Goal: Task Accomplishment & Management: Use online tool/utility

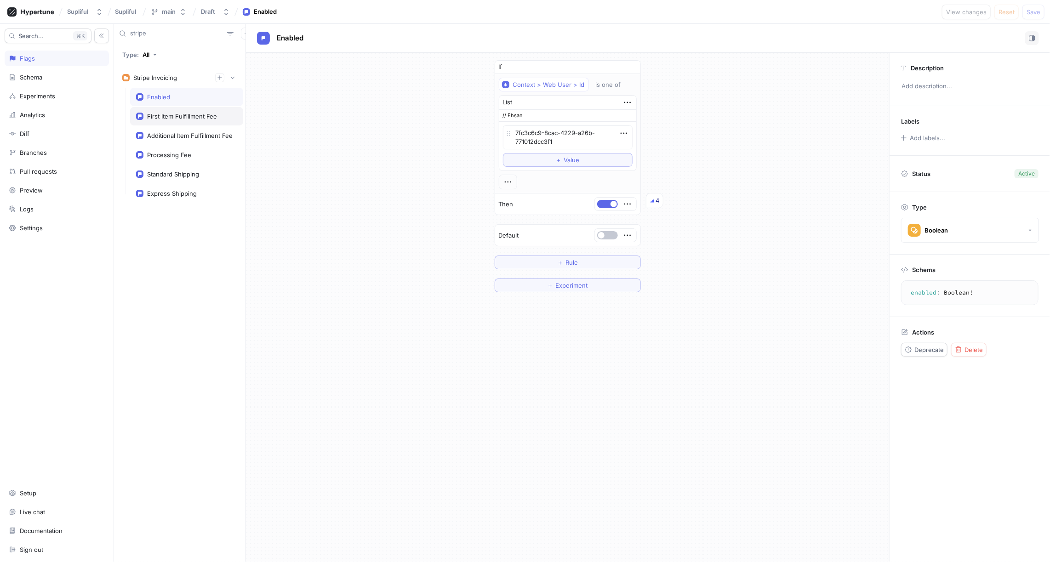
click at [194, 118] on div "First Item Fulfillment Fee" at bounding box center [182, 116] width 70 height 7
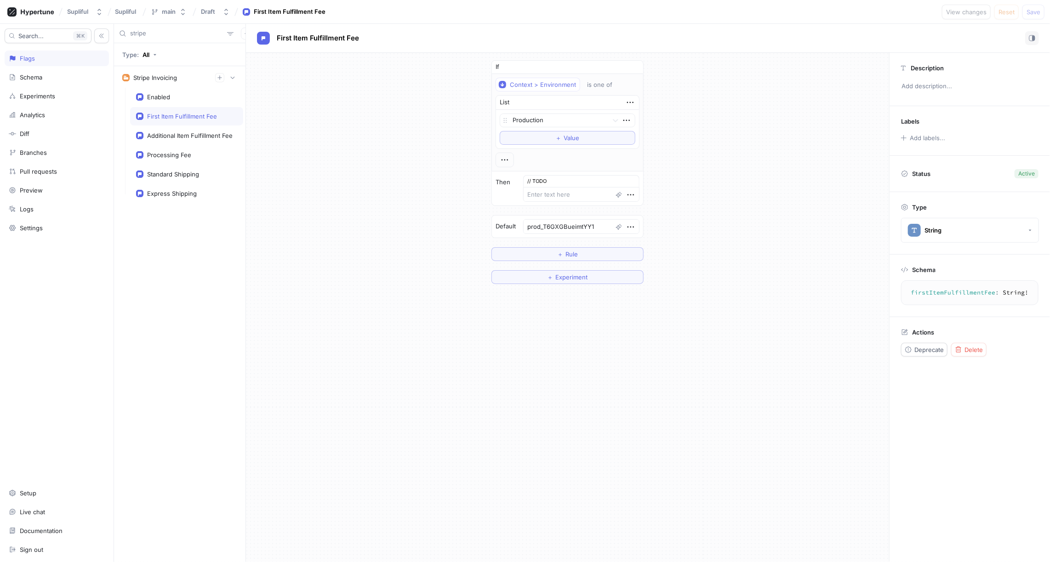
click at [927, 290] on textarea "firstItemFulfillmentFee: String!" at bounding box center [969, 292] width 129 height 17
type textarea "x"
type textarea "firstItemFulfillmentFee: String!"
click at [193, 132] on div "Additional Item Fulfillment Fee" at bounding box center [189, 135] width 85 height 7
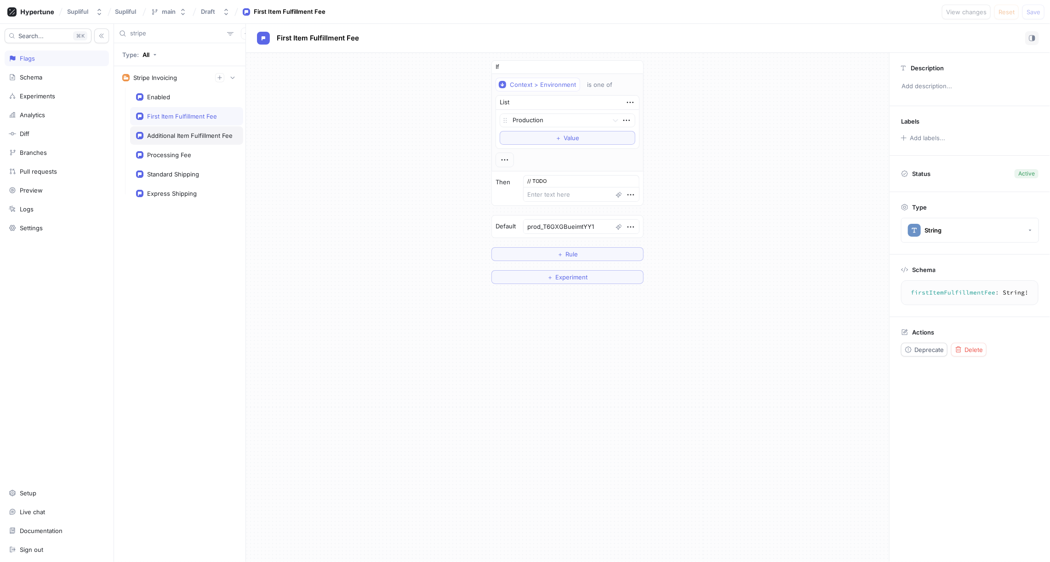
type textarea "x"
type textarea "prod_T6GXZ95MxR4hn6"
click at [188, 151] on div "Processing Fee" at bounding box center [169, 154] width 44 height 7
type textarea "x"
type textarea "prod_T6GWbmu9RkQfmb"
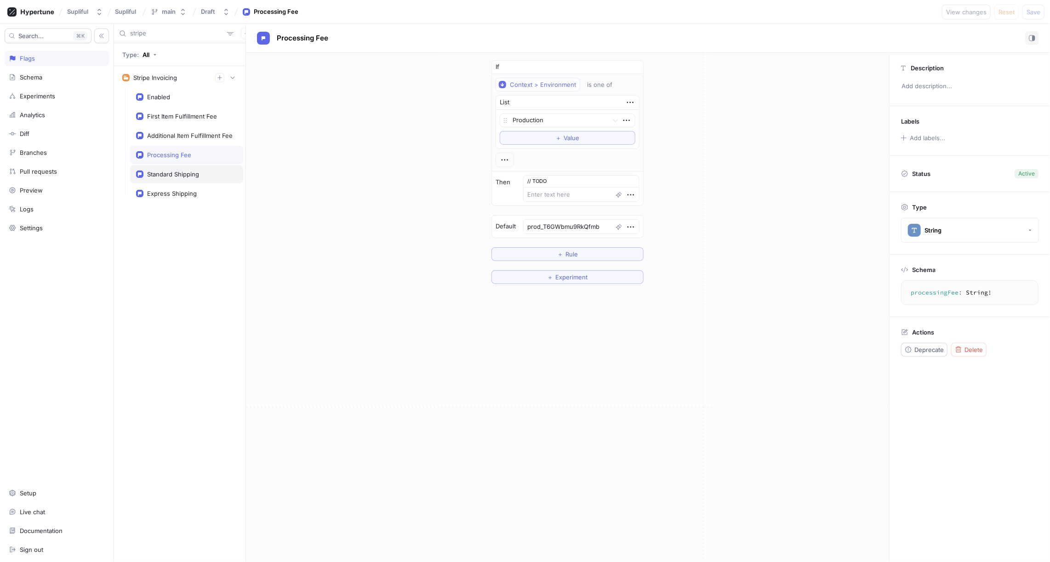
click at [187, 173] on div "Standard Shipping" at bounding box center [173, 173] width 52 height 7
type textarea "x"
type textarea "prod_T6GVeXcToI13E8"
click at [188, 187] on div "Express Shipping" at bounding box center [186, 193] width 113 height 18
type textarea "x"
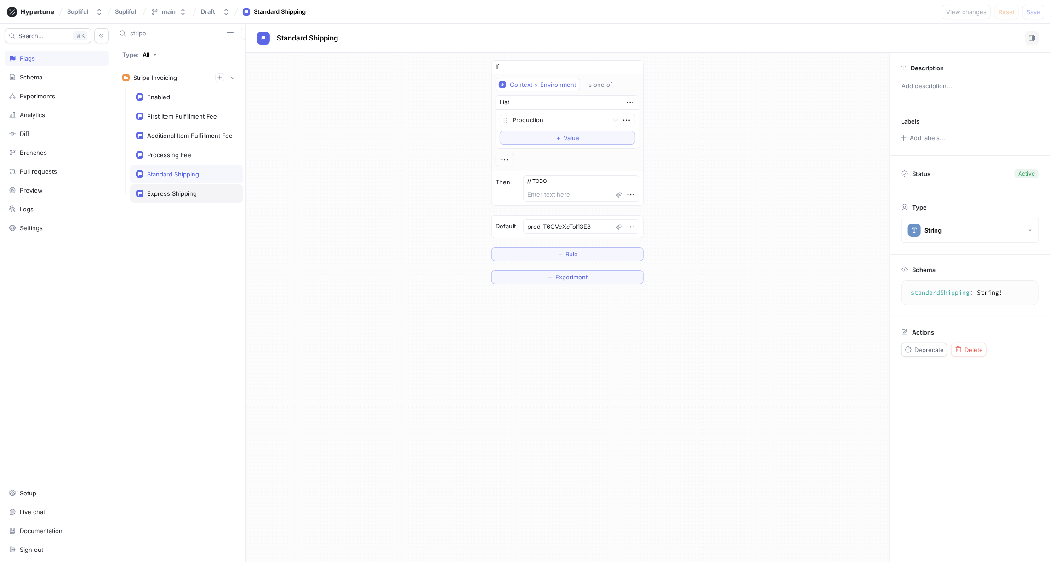
type textarea "prod_T6GVwqmuZOyW0C"
click at [185, 119] on div "First Item Fulfillment Fee" at bounding box center [182, 116] width 70 height 7
type textarea "x"
type textarea "prod_T6GXGBueimtYY1"
click at [924, 288] on textarea "firstItemFulfillmentFee: String!" at bounding box center [969, 292] width 129 height 17
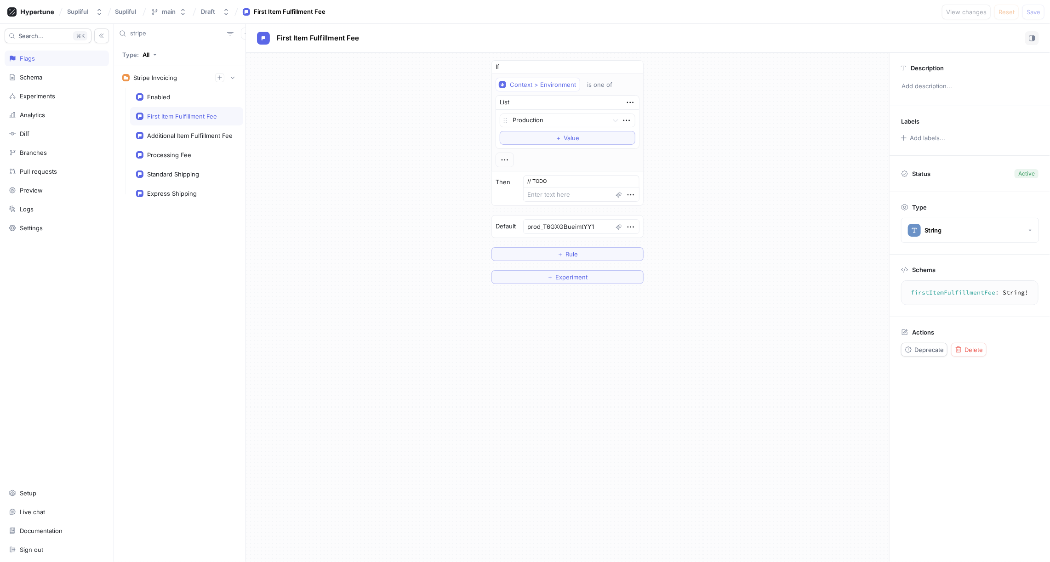
click at [924, 288] on textarea "firstItemFulfillmentFee: String!" at bounding box center [969, 292] width 129 height 17
click at [186, 135] on div "Additional Item Fulfillment Fee" at bounding box center [189, 135] width 85 height 7
type textarea "x"
type textarea "prod_T6GXZ95MxR4hn6"
click at [184, 153] on div "Processing Fee" at bounding box center [169, 154] width 44 height 7
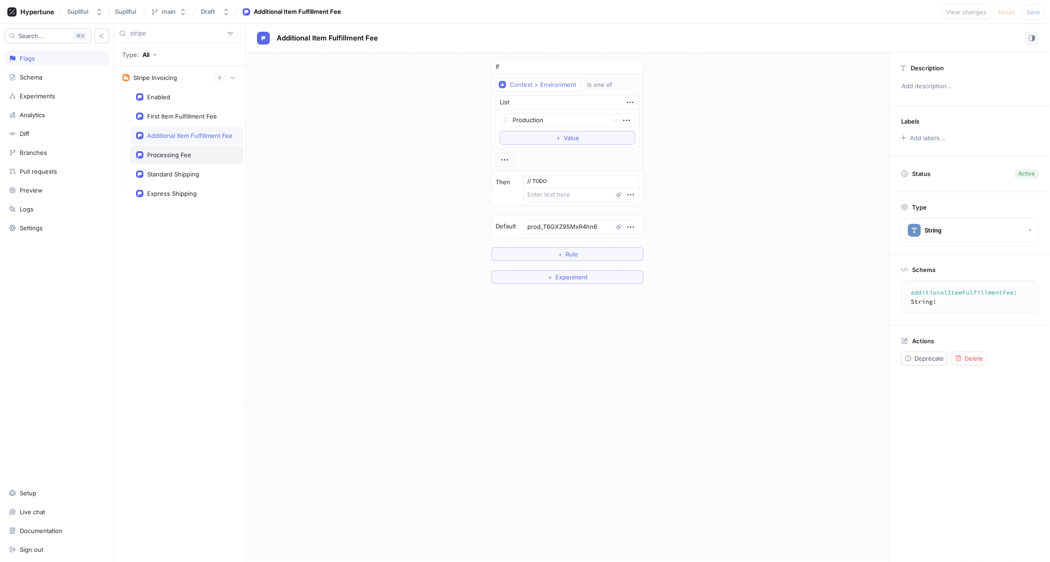
type textarea "x"
type textarea "prod_T6GWbmu9RkQfmb"
click at [176, 170] on div "Standard Shipping" at bounding box center [173, 173] width 52 height 7
type textarea "x"
type textarea "prod_T6GVeXcToI13E8"
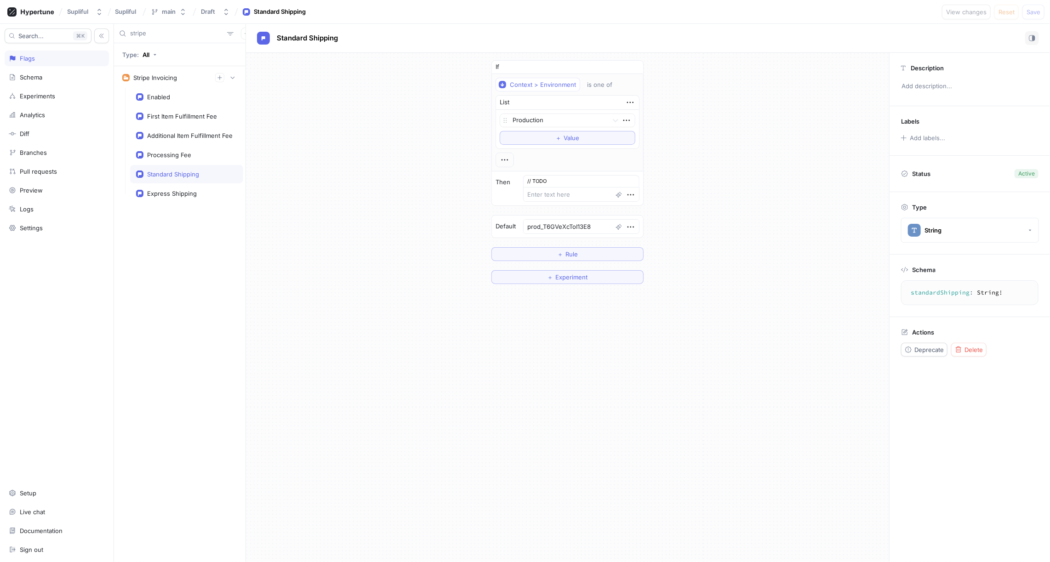
click at [928, 290] on textarea "standardShipping: String!" at bounding box center [969, 292] width 129 height 17
type textarea "x"
type textarea "standardShipping: String!"
click at [187, 190] on div "Express Shipping" at bounding box center [172, 193] width 50 height 7
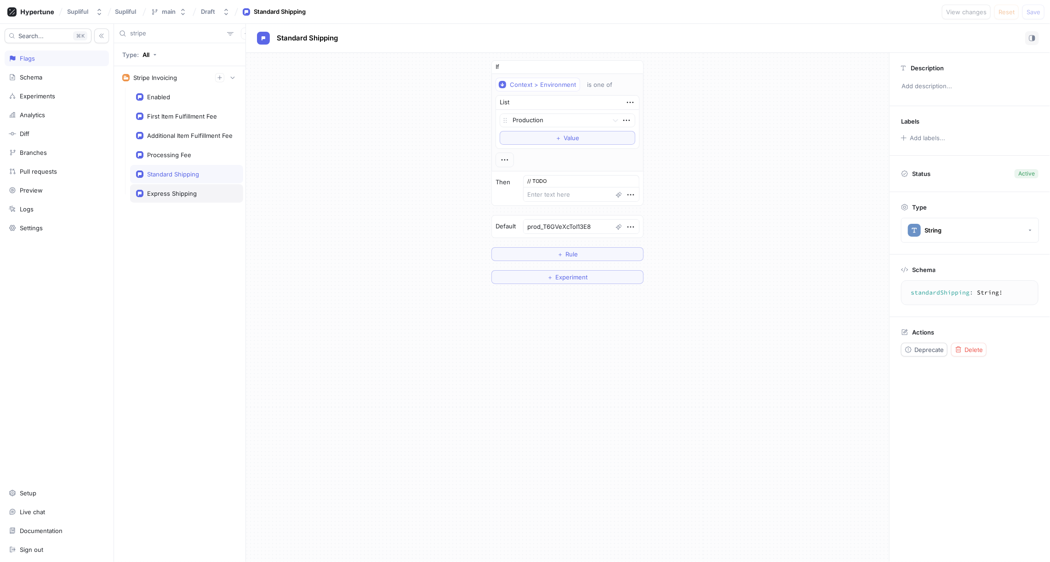
type textarea "x"
type textarea "prod_T6GVwqmuZOyW0C"
click at [929, 290] on textarea "expressShipping: String!" at bounding box center [969, 292] width 129 height 17
type textarea "expressShipping: String!"
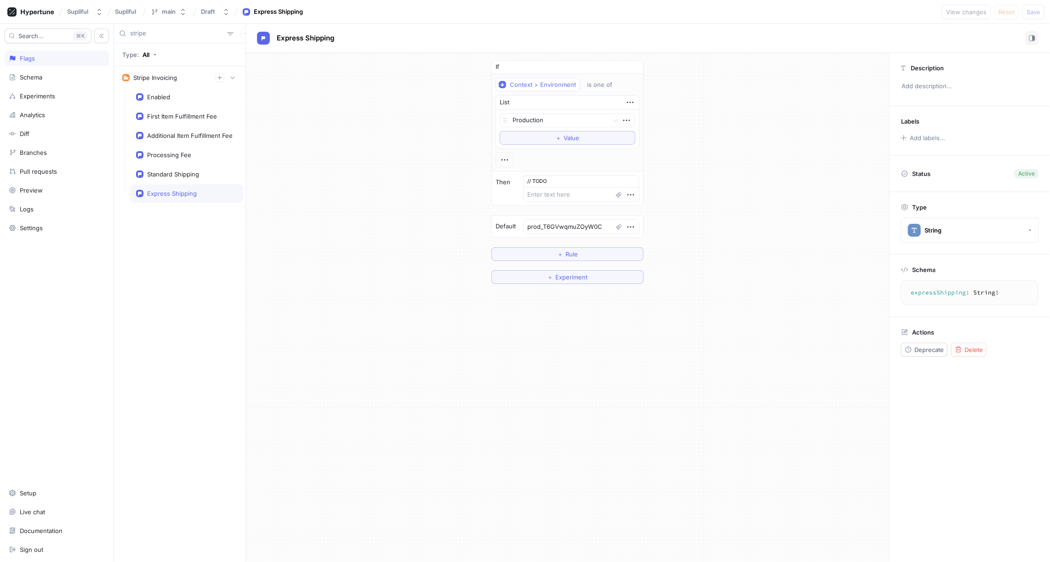
type textarea "x"
click at [150, 33] on input "stripe" at bounding box center [176, 33] width 93 height 9
type input "ex"
type textarea "x"
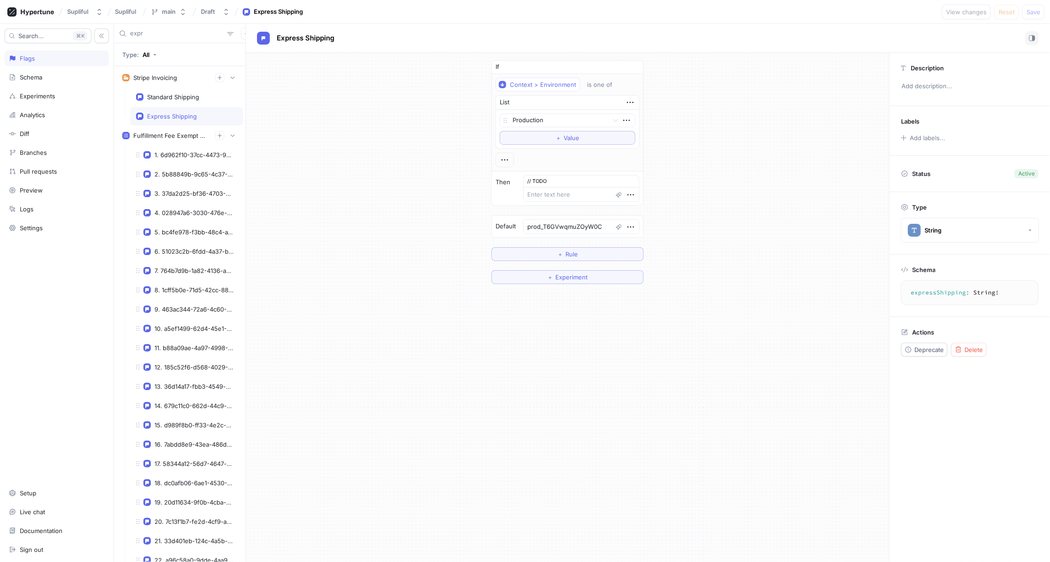
type input "expre"
type textarea "x"
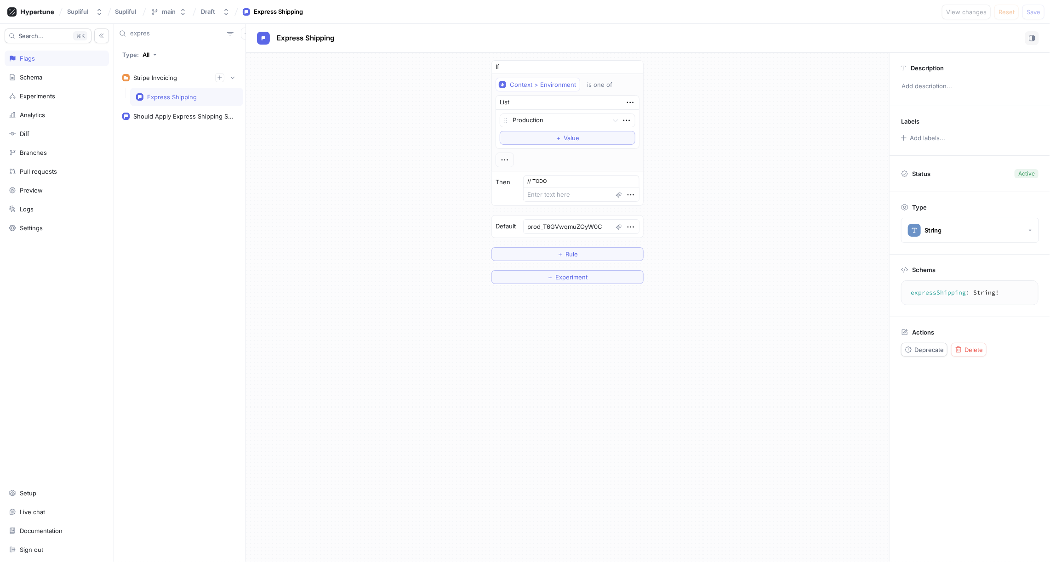
type input "express"
type textarea "x"
type input "express"
click at [180, 96] on div "Express Shipping" at bounding box center [172, 96] width 50 height 7
type textarea "x"
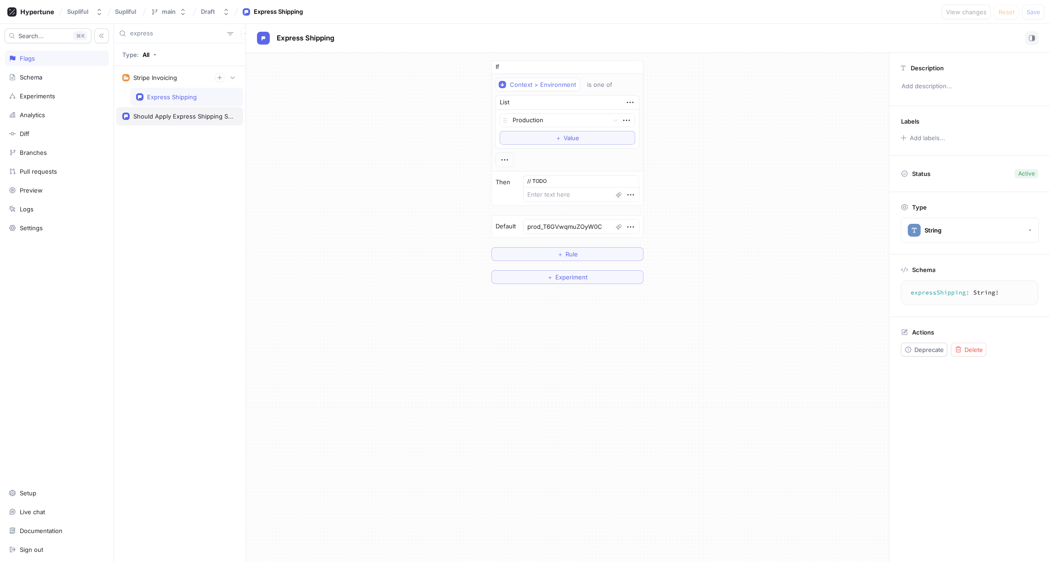
click at [181, 117] on div "Should Apply Express Shipping Sample Order" at bounding box center [183, 116] width 100 height 7
